Goal: Find specific page/section: Find specific page/section

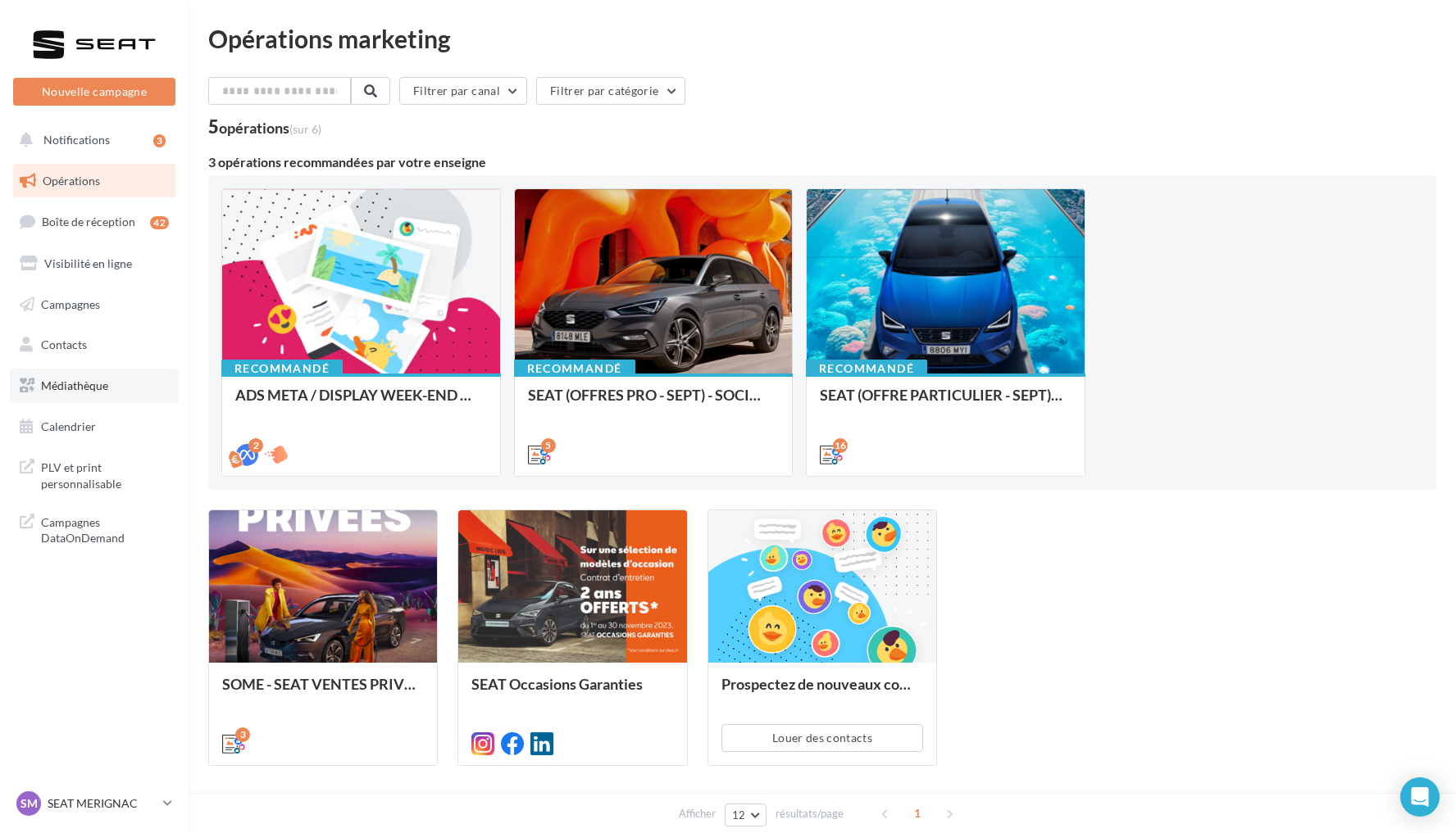
click at [115, 380] on link "Médiathèque" at bounding box center [93, 386] width 168 height 35
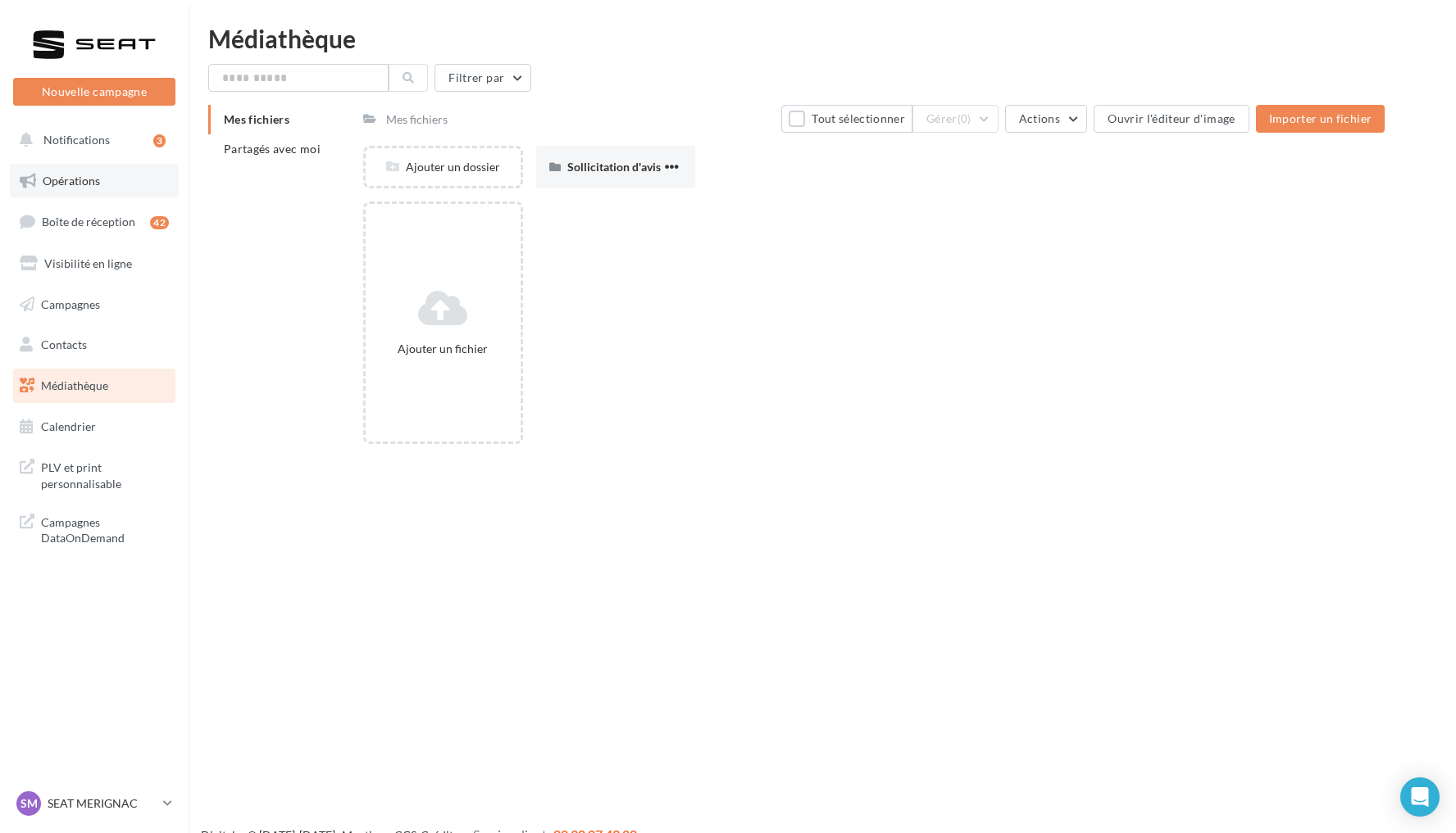
click at [112, 179] on link "Opérations" at bounding box center [93, 181] width 168 height 35
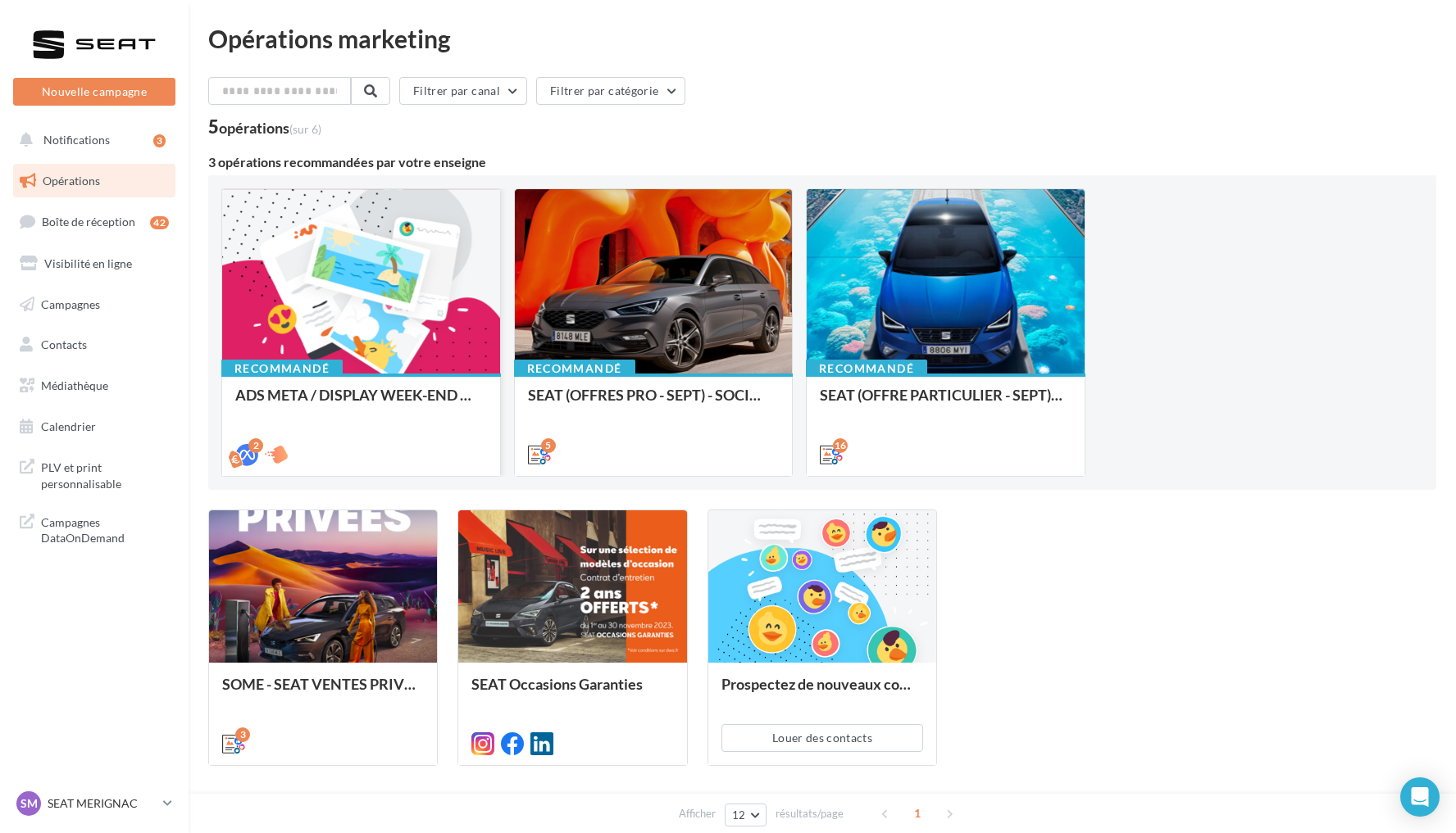
click at [434, 280] on div at bounding box center [361, 282] width 278 height 186
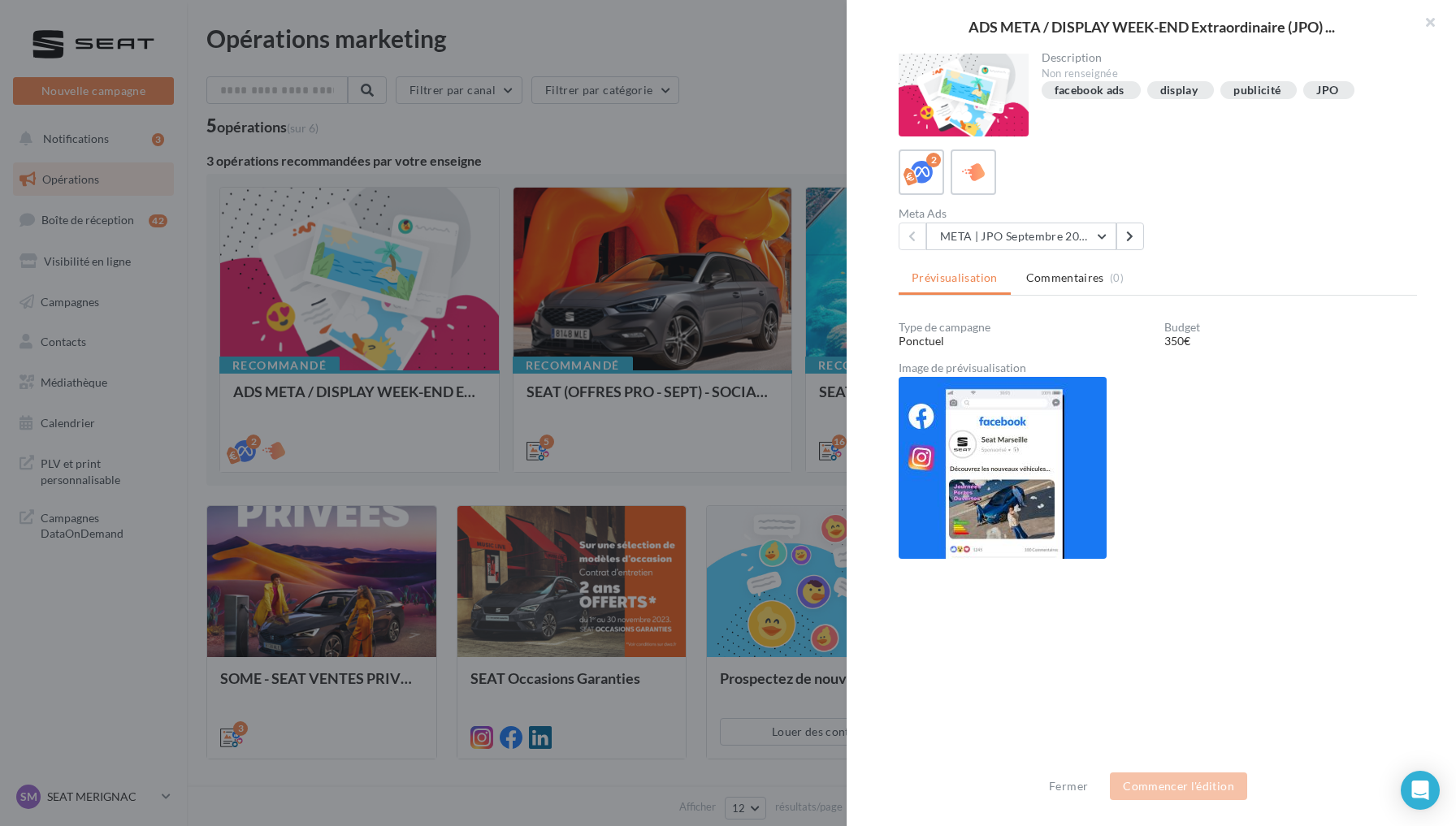
scroll to position [298, 0]
click at [1103, 237] on button "META | JPO Septembre 2025 - Lead Ads" at bounding box center [1021, 237] width 190 height 28
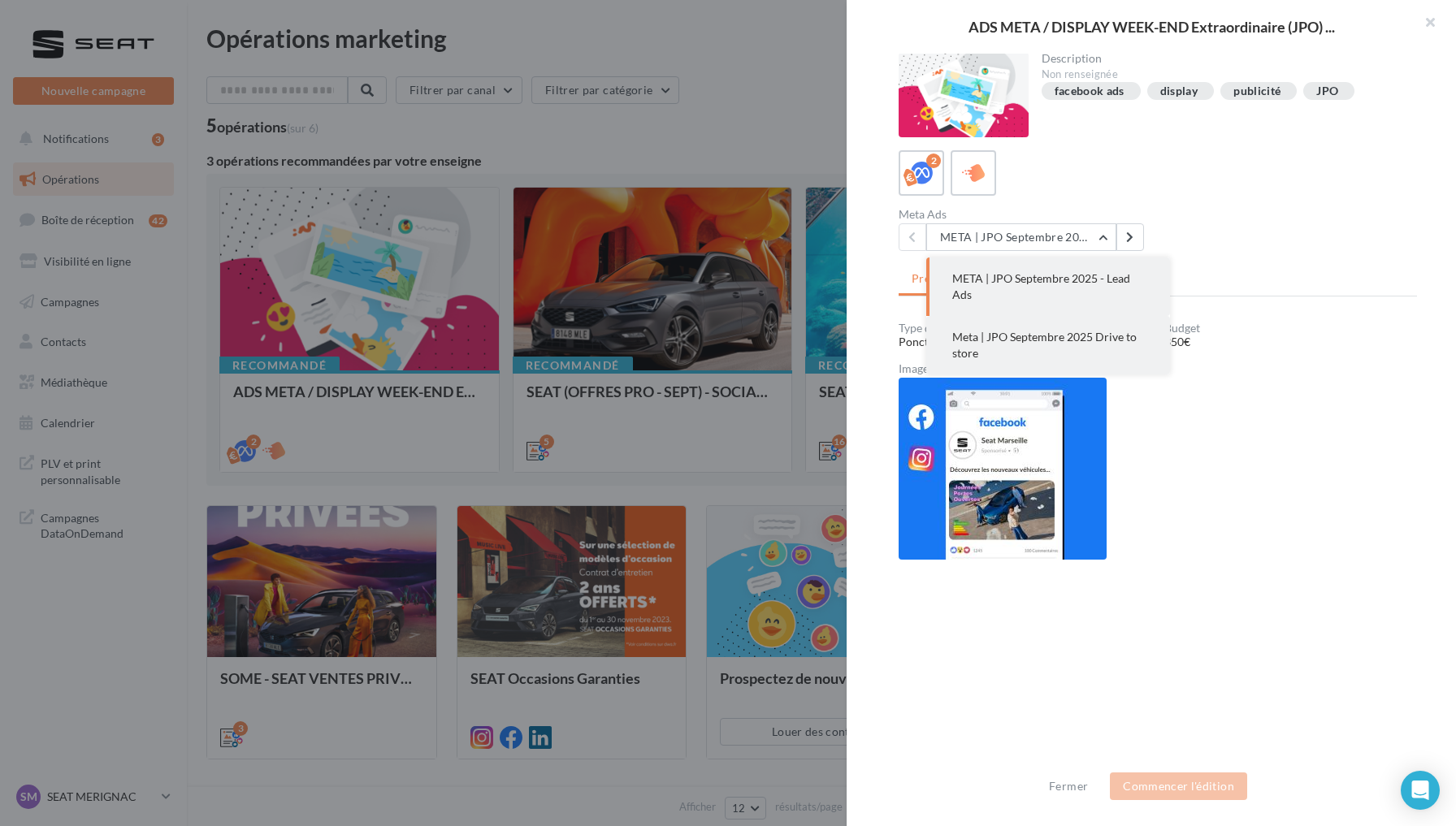
click at [1071, 340] on span "Meta | JPO Septembre 2025 Drive to store" at bounding box center [1044, 345] width 184 height 31
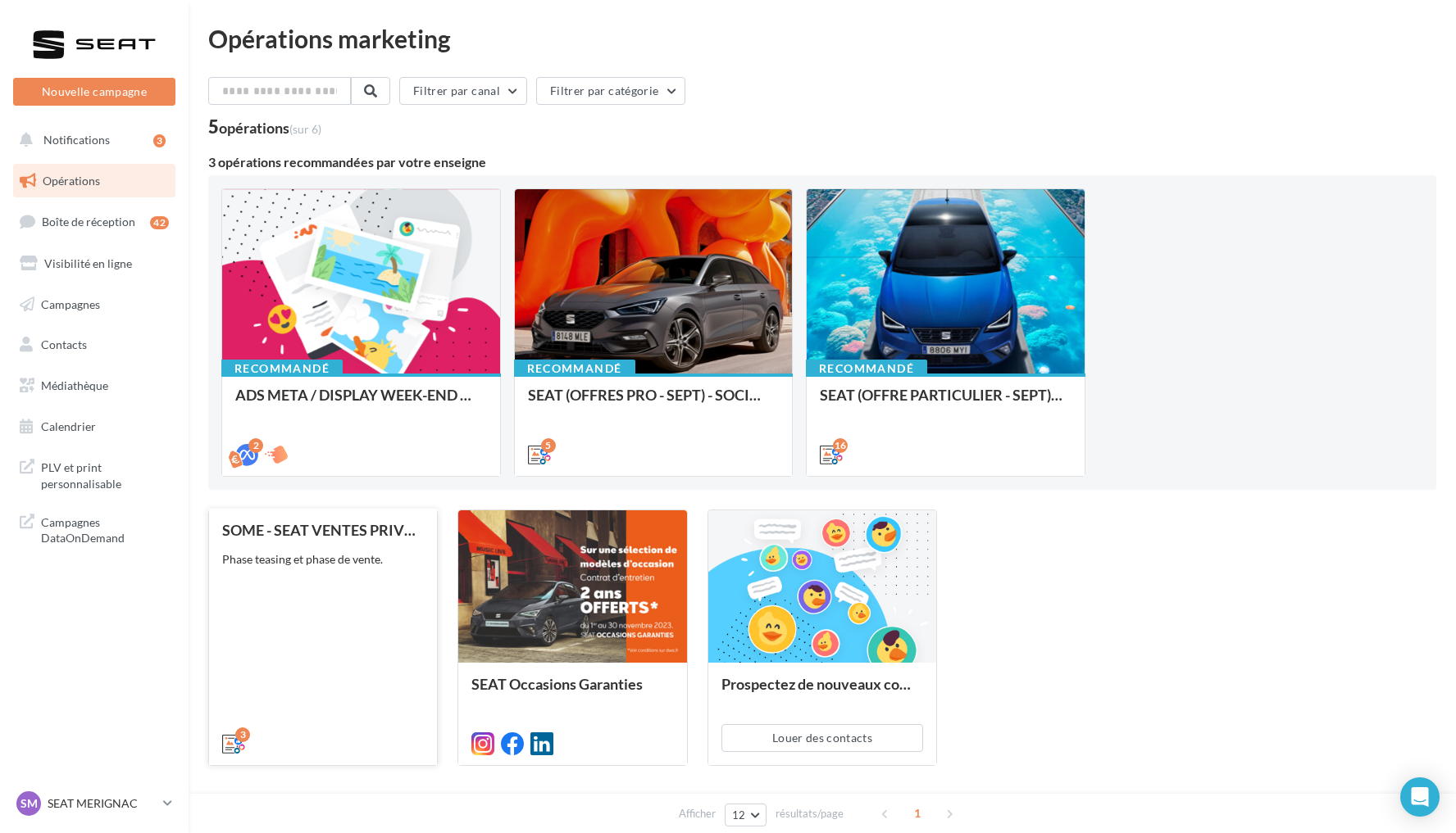
click at [373, 636] on div "SOME - SEAT VENTES PRIVEES Phase teasing et phase de vente." at bounding box center [323, 636] width 202 height 228
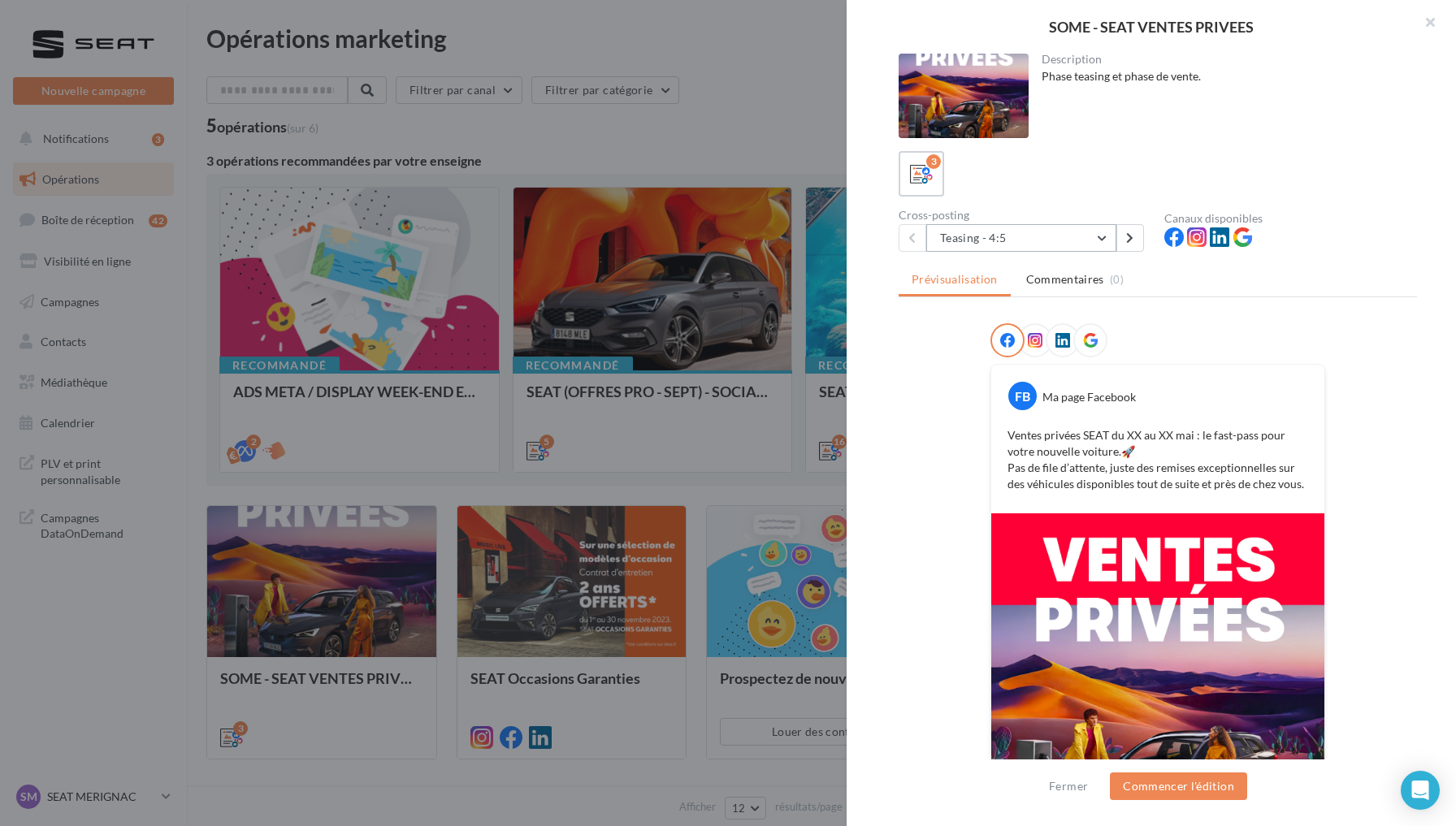
scroll to position [0, 0]
click at [1086, 238] on button "Teasing - 4:5" at bounding box center [1021, 237] width 190 height 28
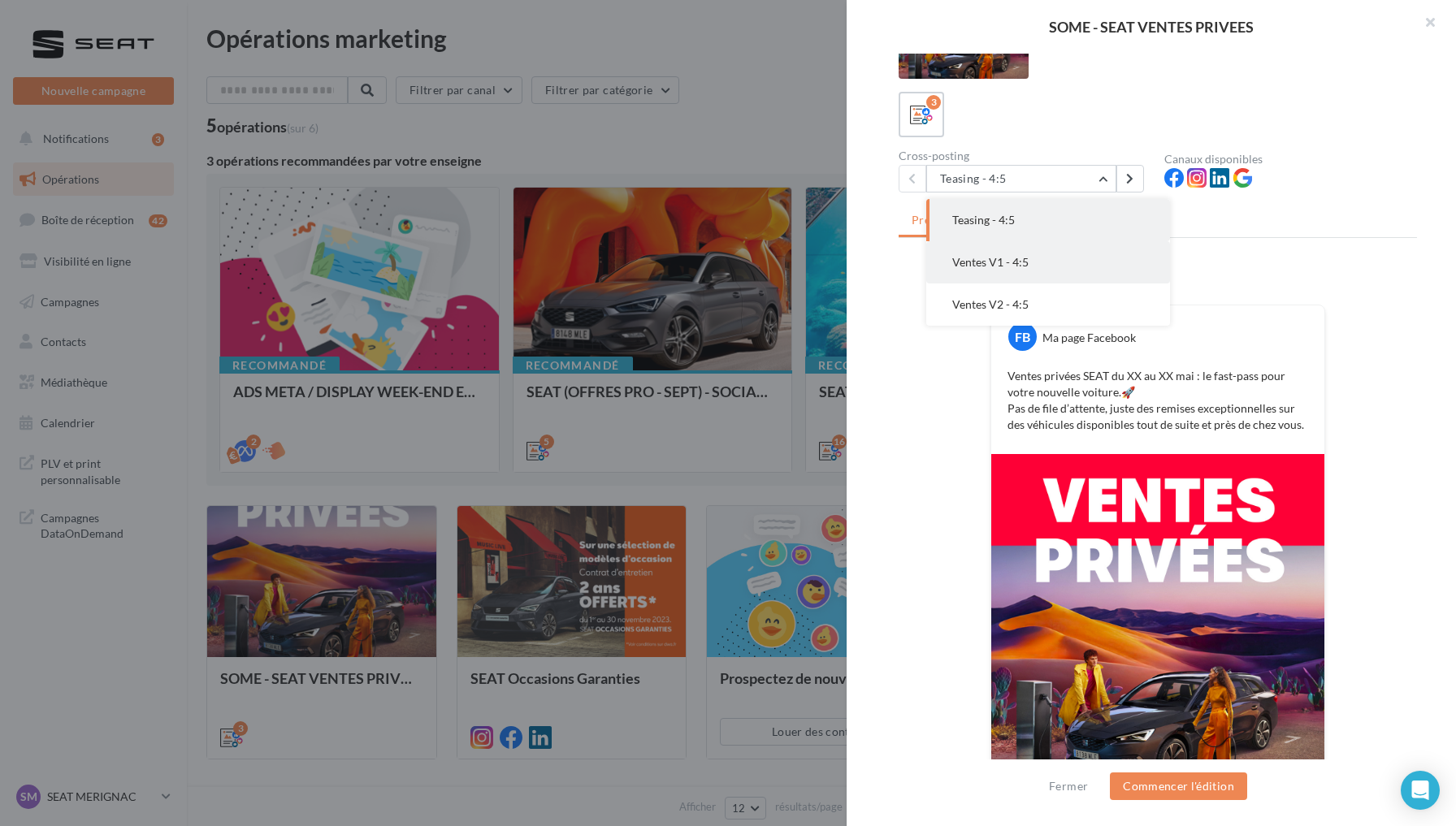
scroll to position [66, 0]
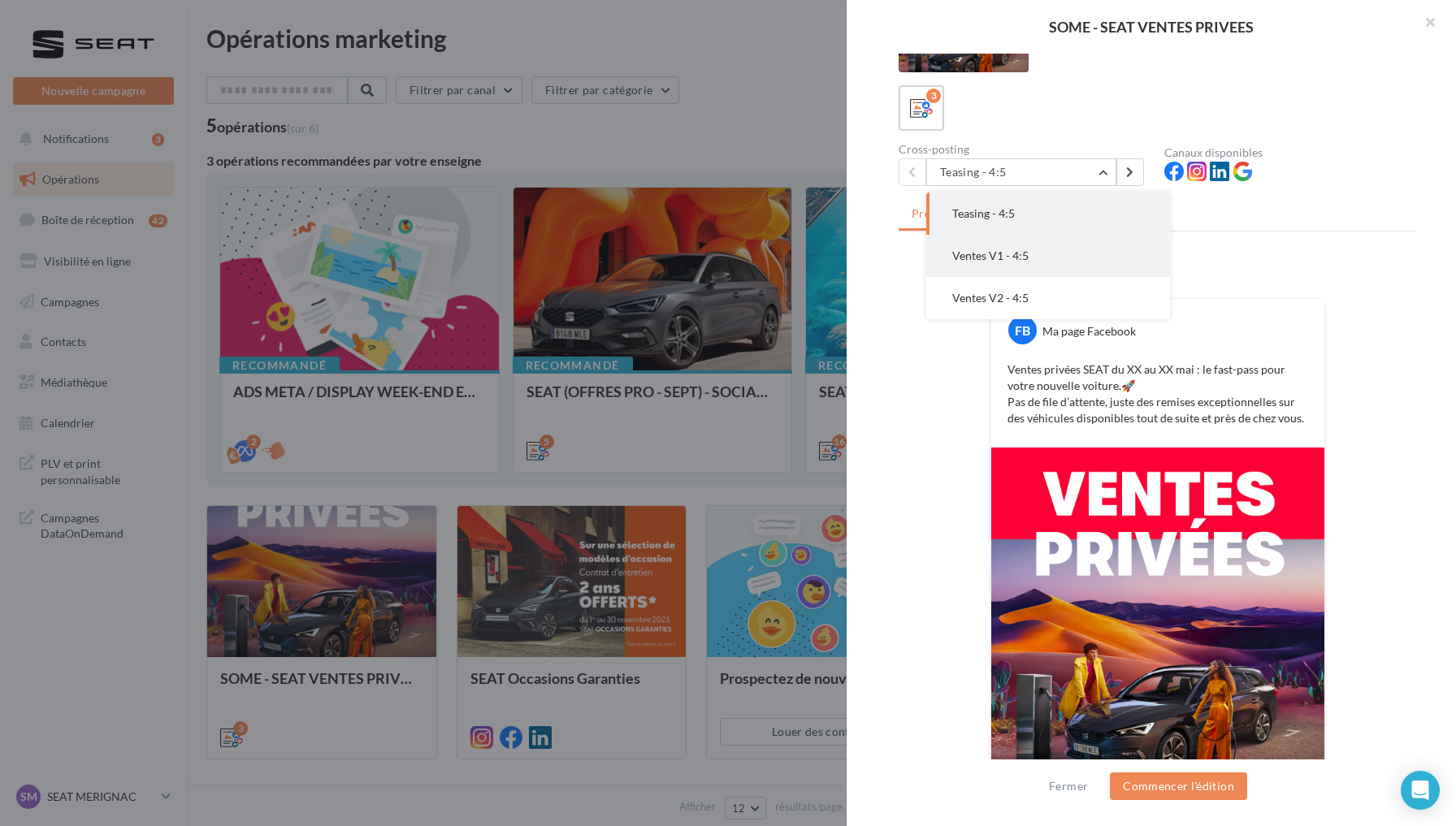
click at [1060, 246] on button "Ventes V1 - 4:5" at bounding box center [1049, 256] width 244 height 42
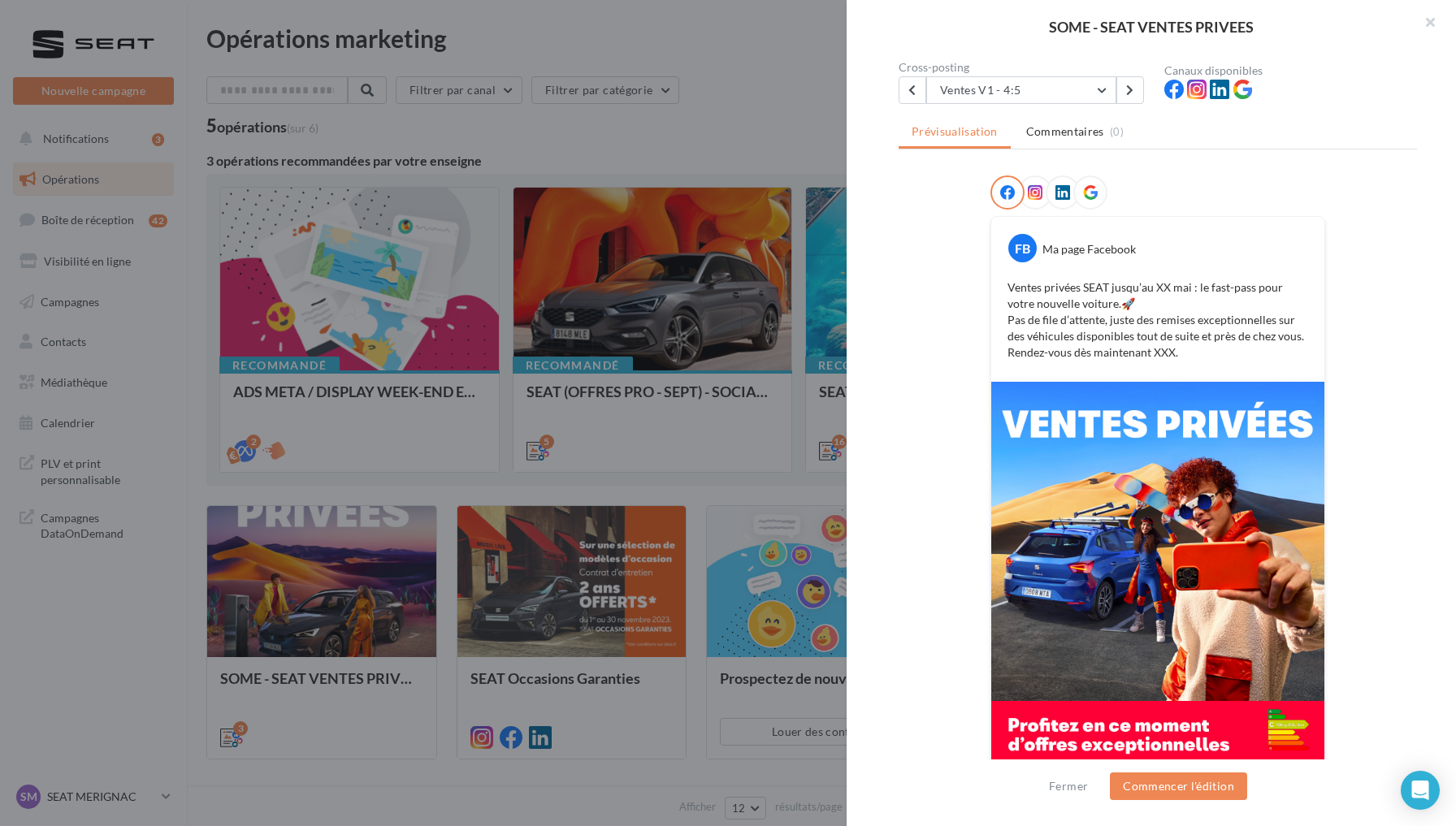
scroll to position [87, 0]
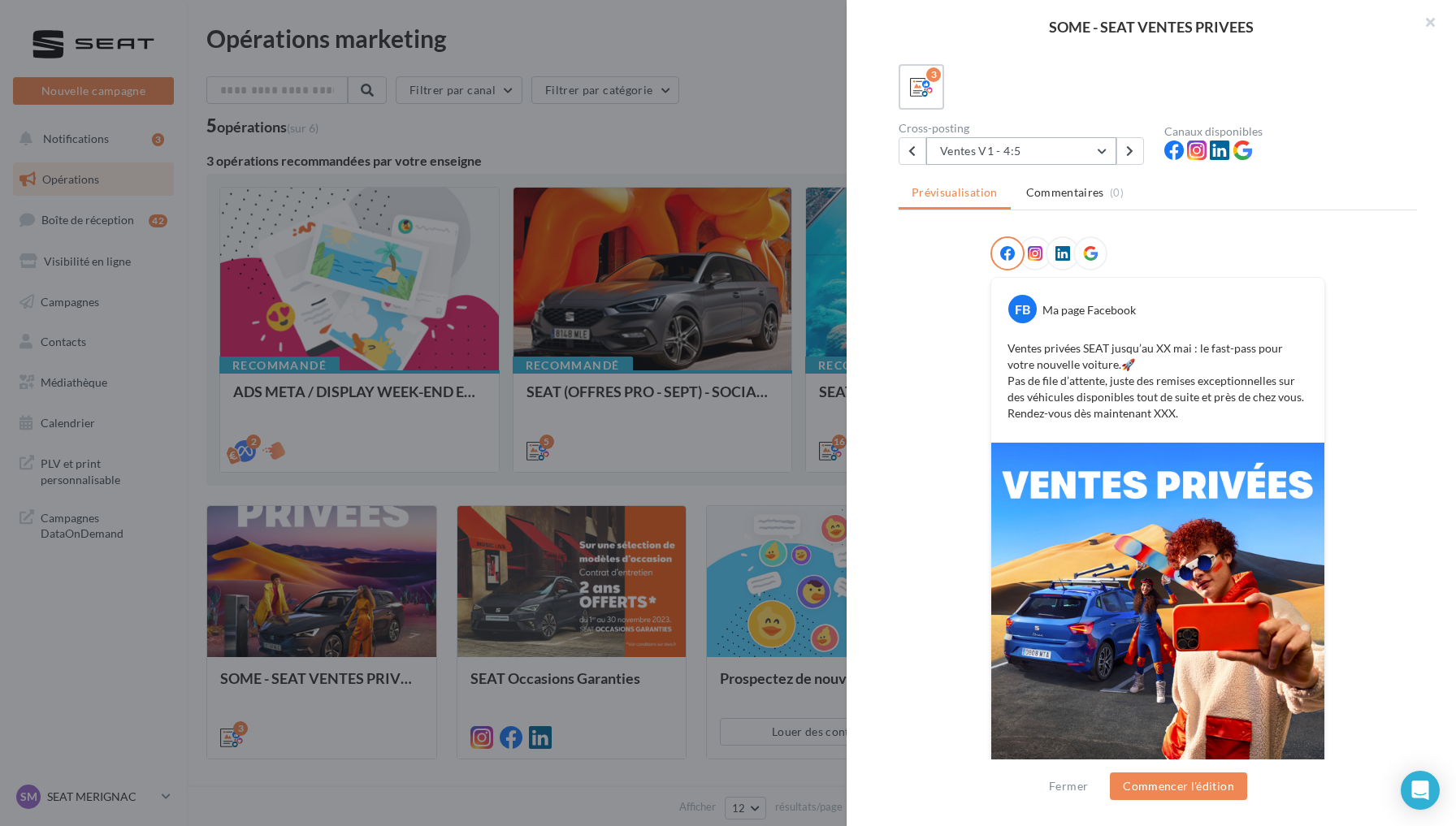
click at [1039, 144] on button "Ventes V1 - 4:5" at bounding box center [1021, 151] width 190 height 28
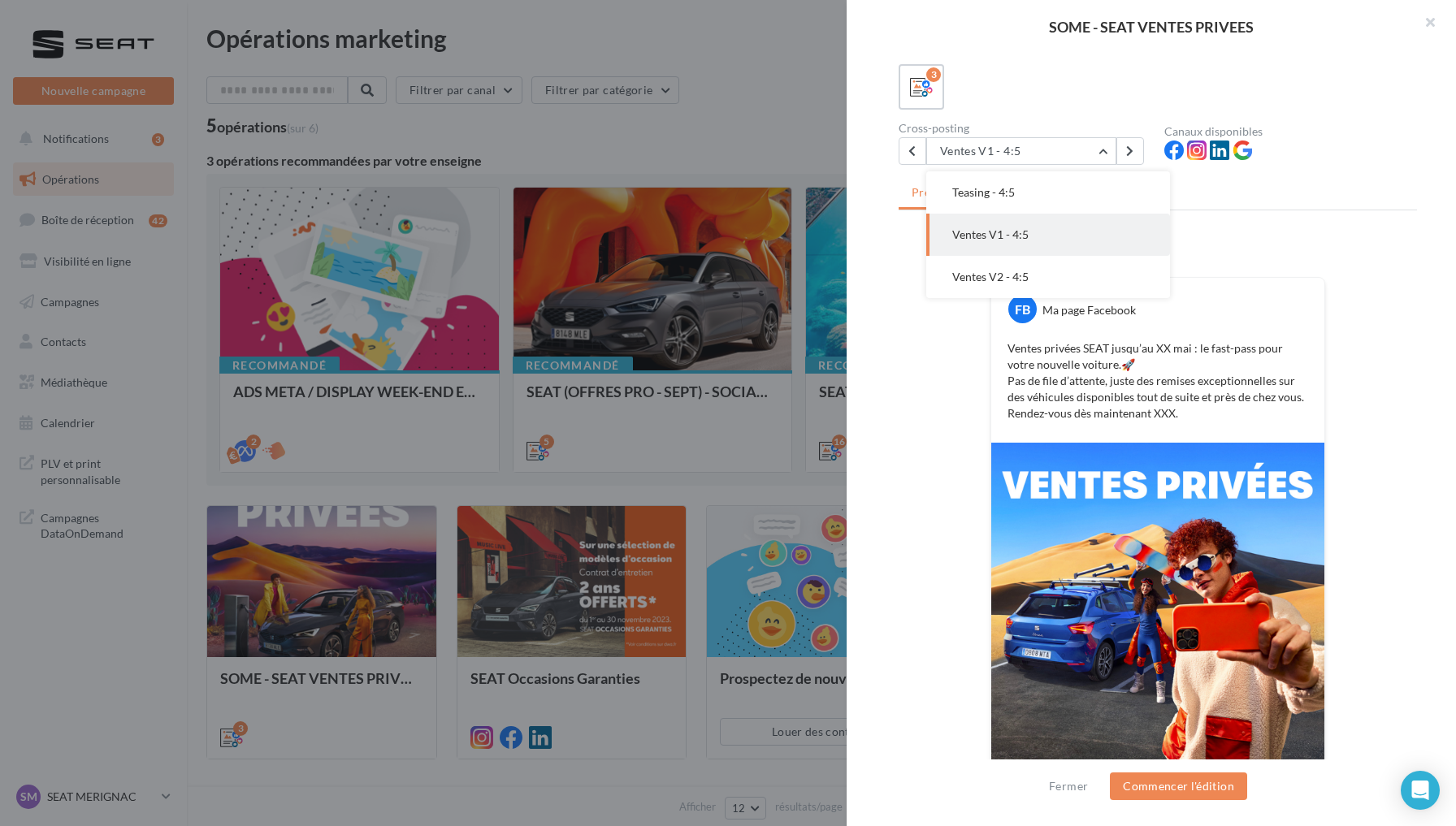
click at [1020, 269] on button "Ventes V2 - 4:5" at bounding box center [1049, 277] width 244 height 42
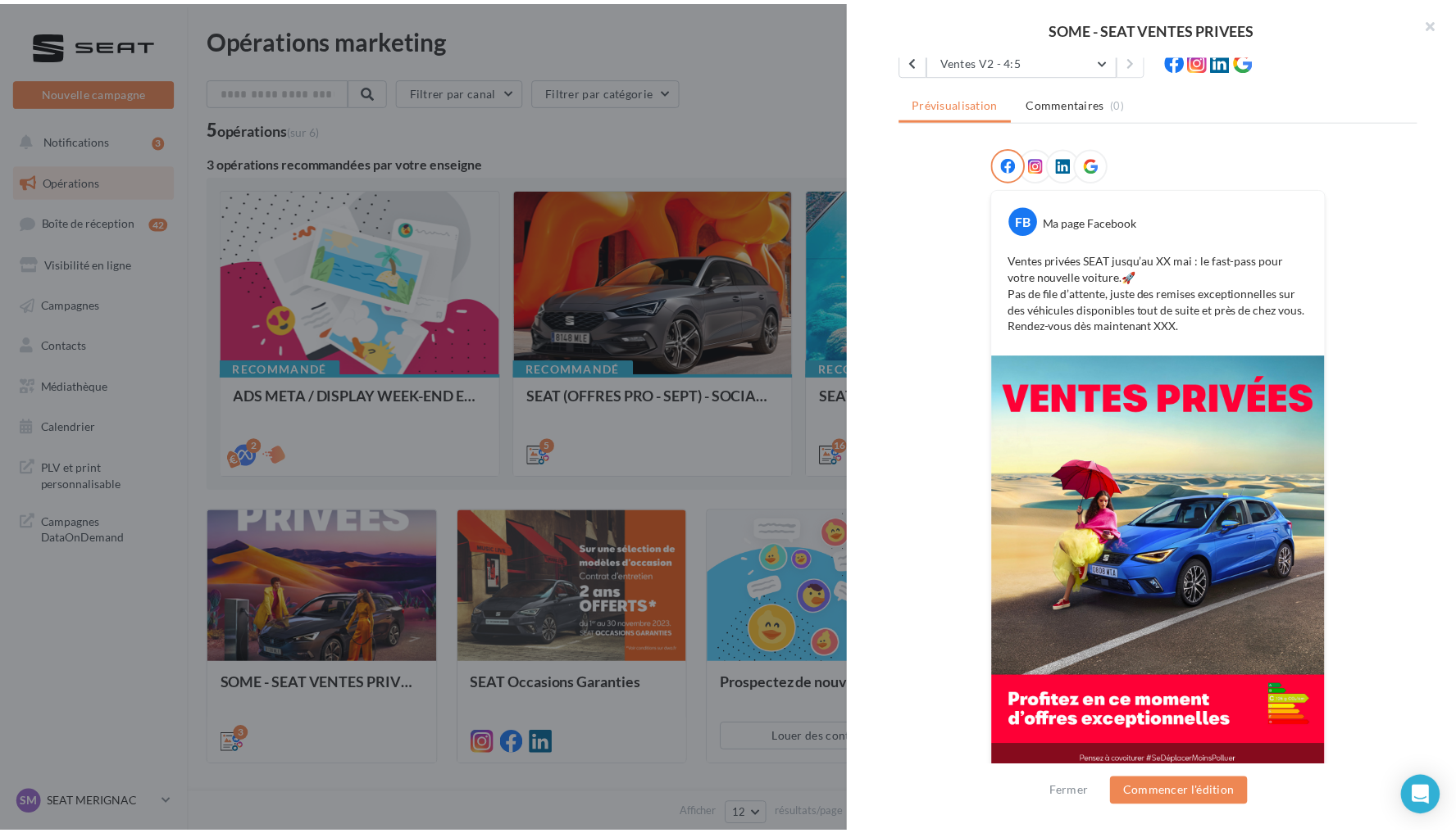
scroll to position [152, 0]
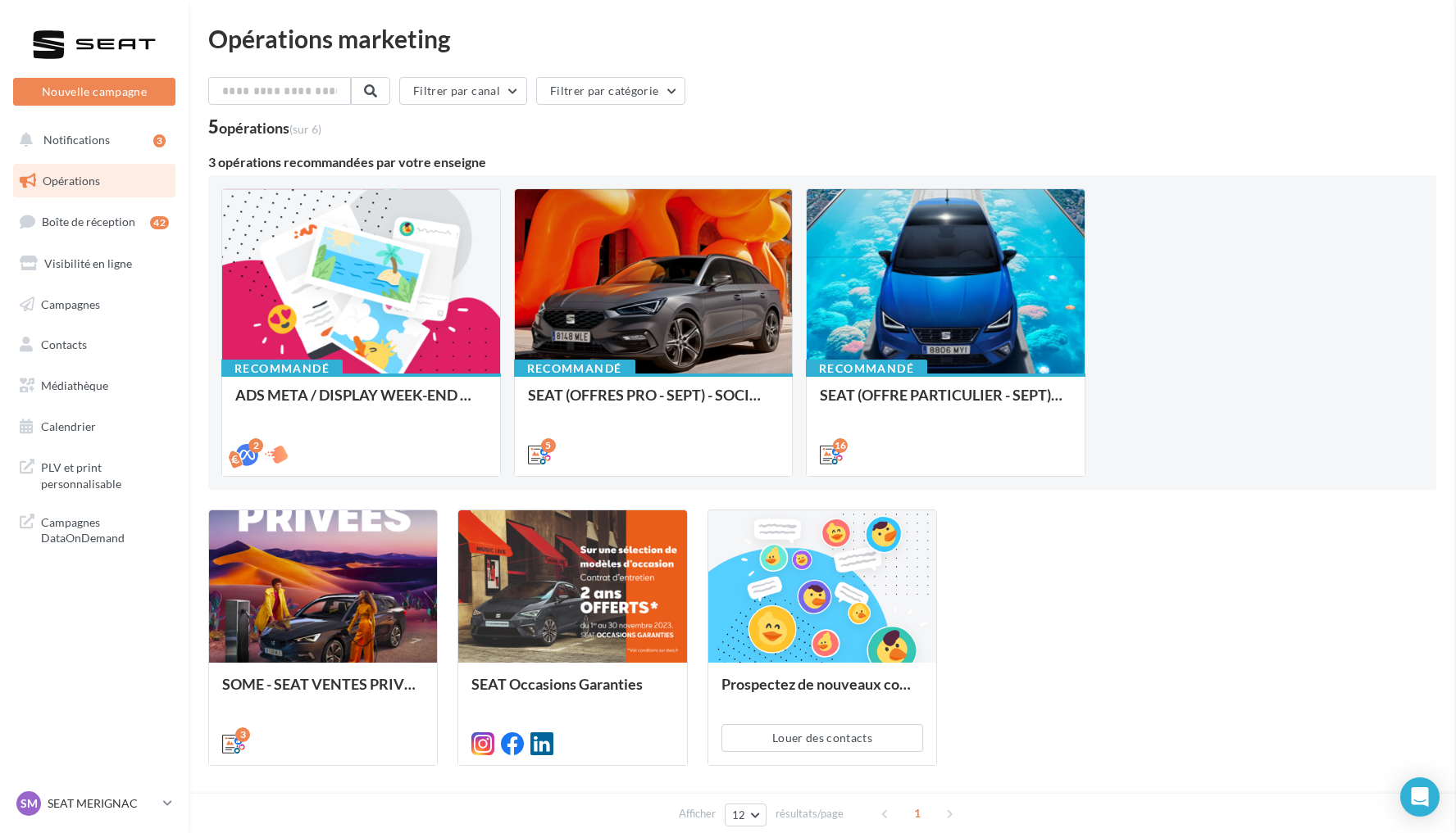
click at [208, 832] on div "SOME - SEAT VENTES PRIVEES Description Phase teasing et phase de vente. 3 Cross…" at bounding box center [822, 832] width 1228 height 0
click at [108, 799] on p "SEAT MERIGNAC" at bounding box center [101, 803] width 109 height 16
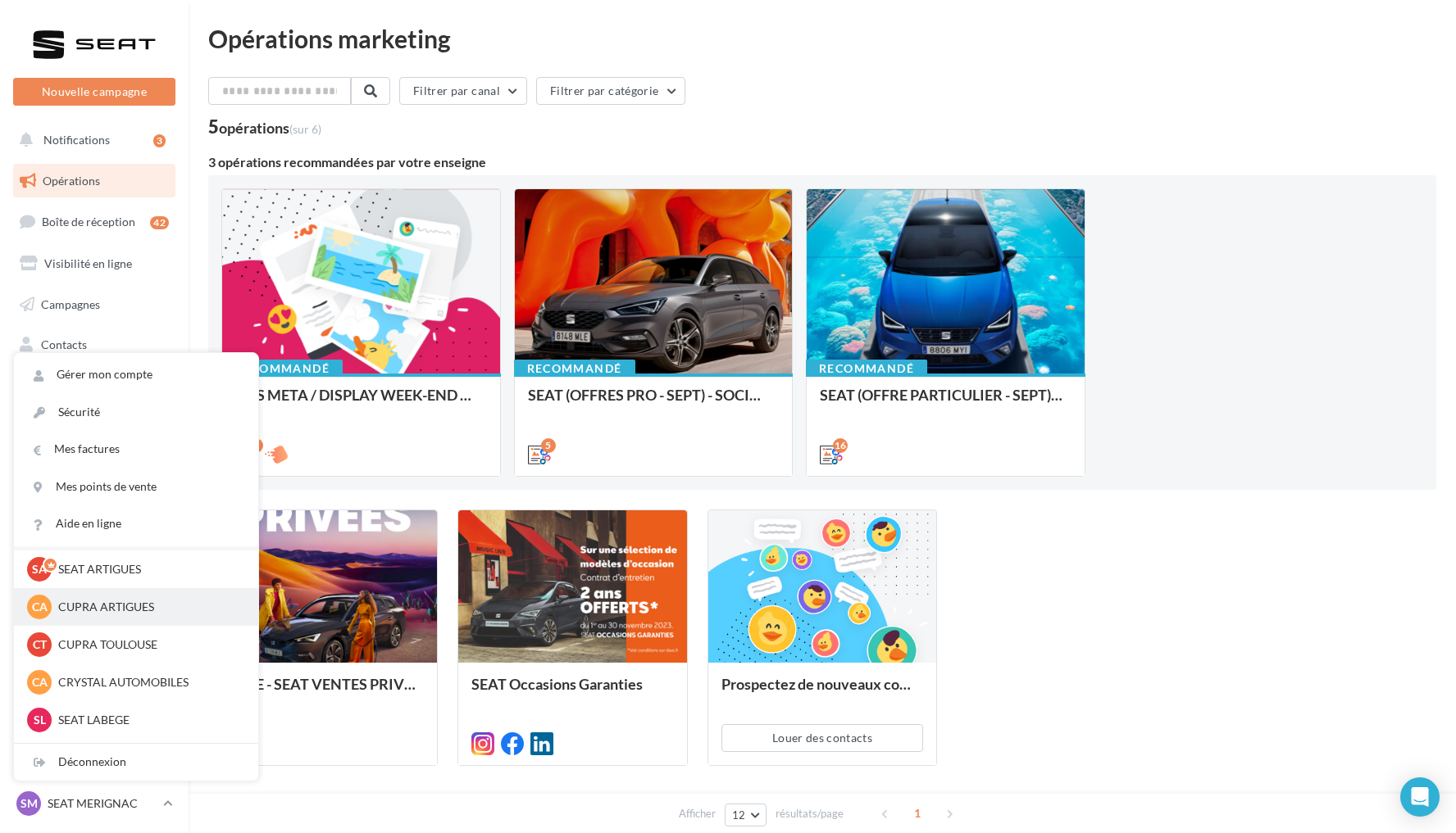
scroll to position [43, 0]
click at [131, 687] on p "CRYSTAL AUTOMOBILES" at bounding box center [147, 680] width 180 height 16
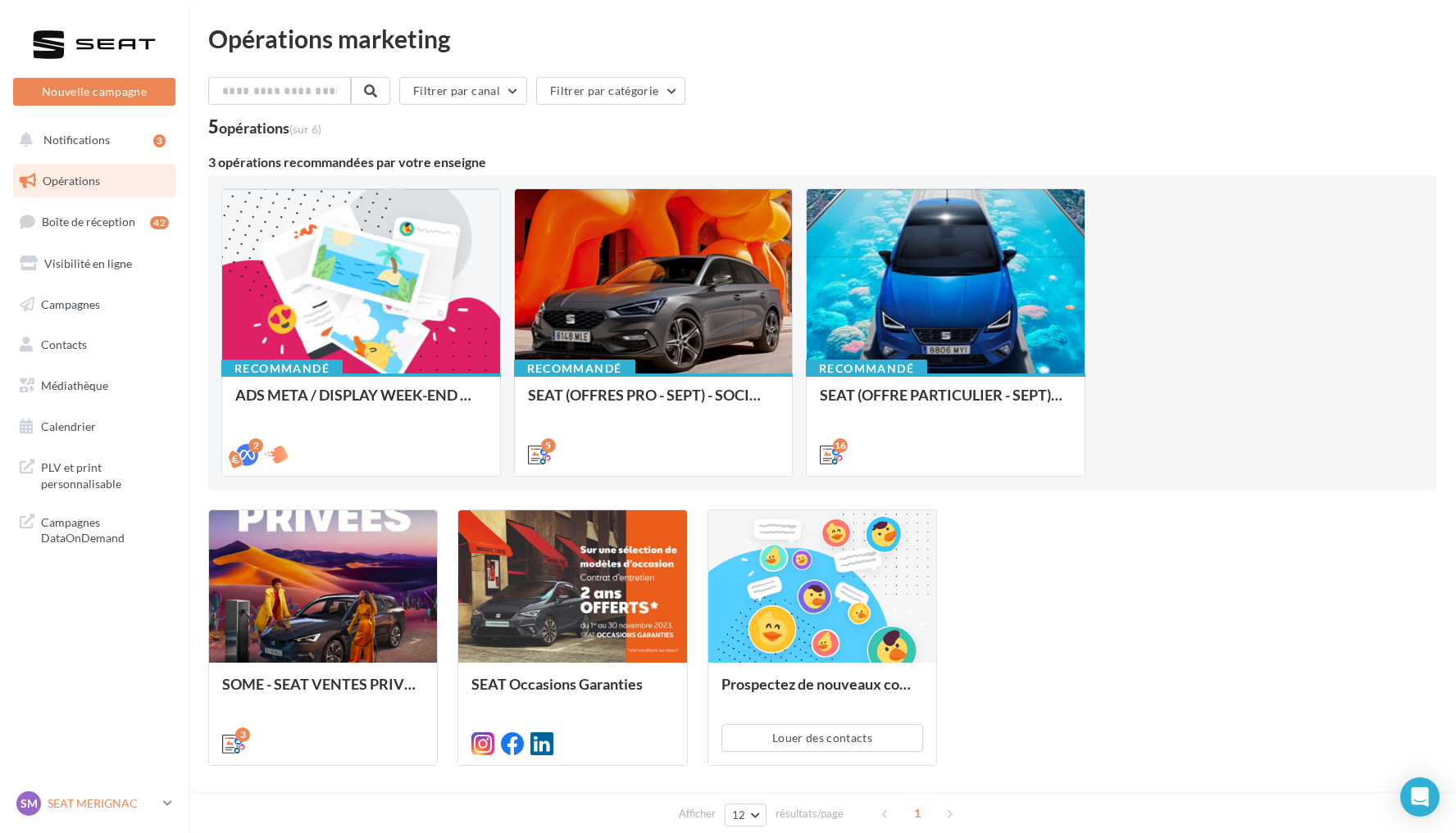
click at [98, 793] on div "SM SEAT MERIGNAC SEAT-[GEOGRAPHIC_DATA]" at bounding box center [87, 804] width 140 height 25
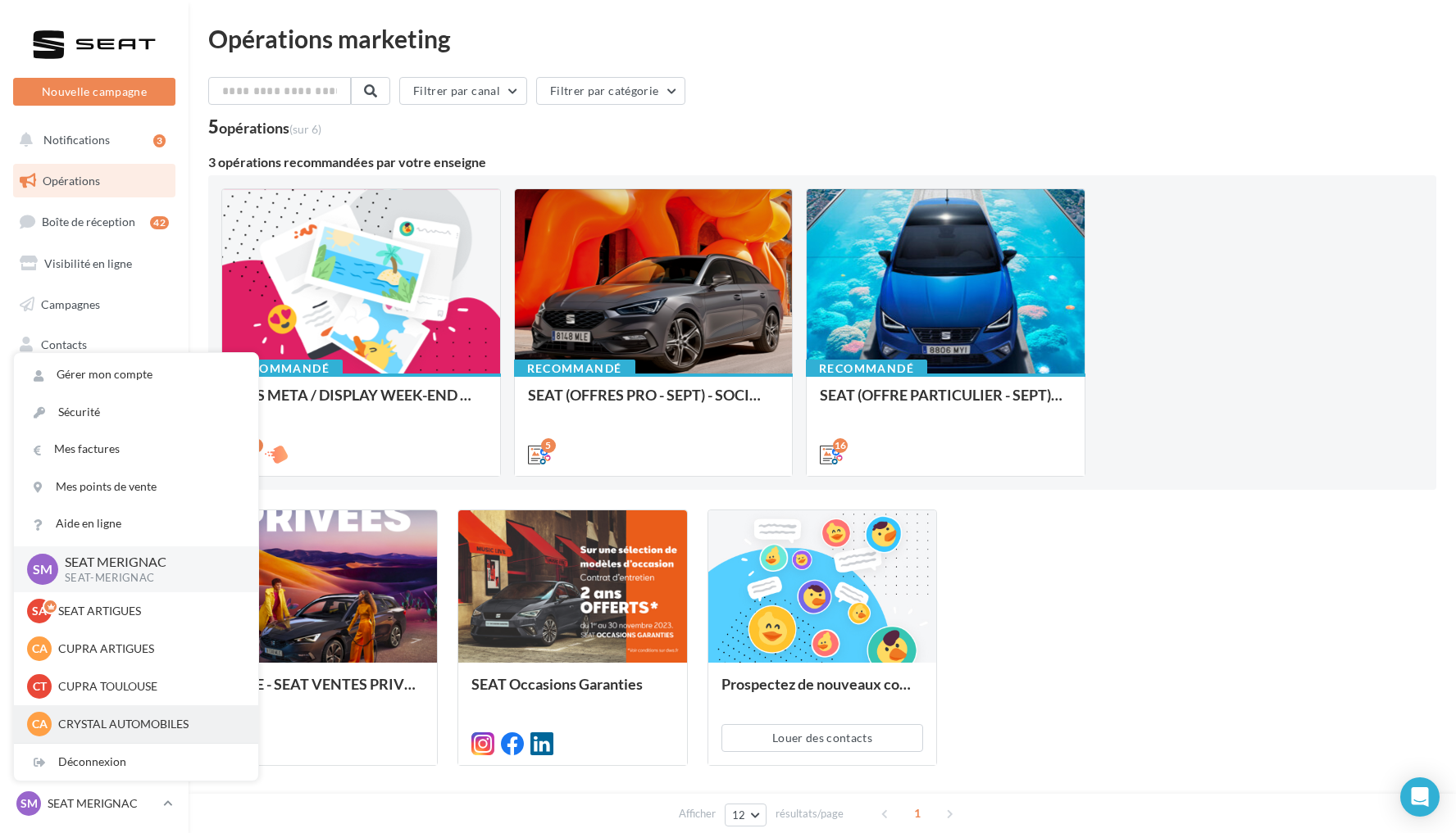
click at [97, 724] on p "CRYSTAL AUTOMOBILES" at bounding box center [147, 723] width 180 height 16
